Goal: Navigation & Orientation: Find specific page/section

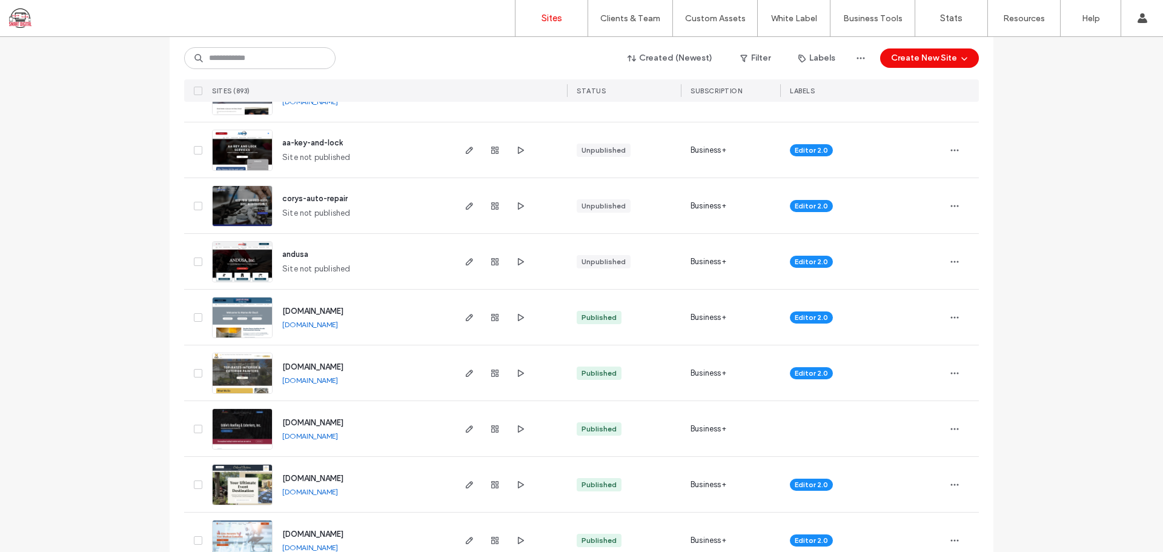
scroll to position [786, 0]
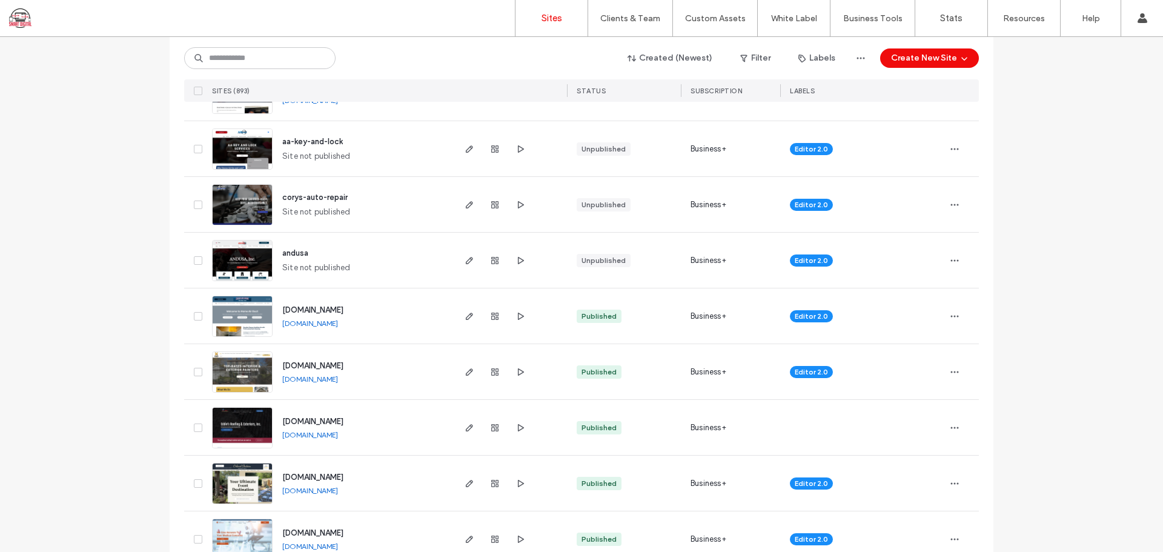
click at [236, 203] on img at bounding box center [242, 226] width 59 height 82
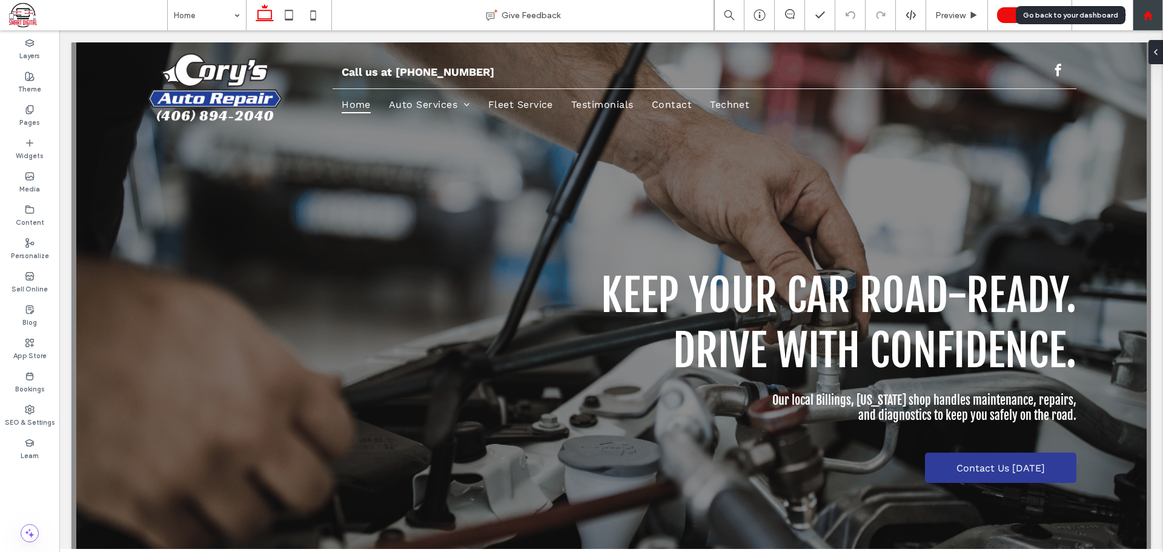
click at [1143, 18] on icon at bounding box center [1148, 15] width 10 height 10
